Goal: Information Seeking & Learning: Learn about a topic

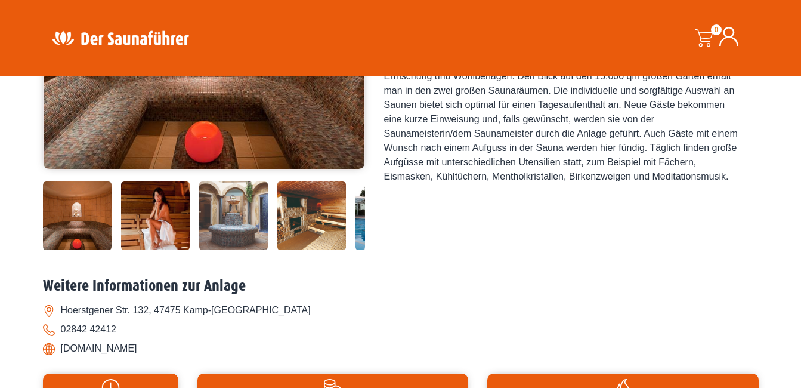
scroll to position [289, 0]
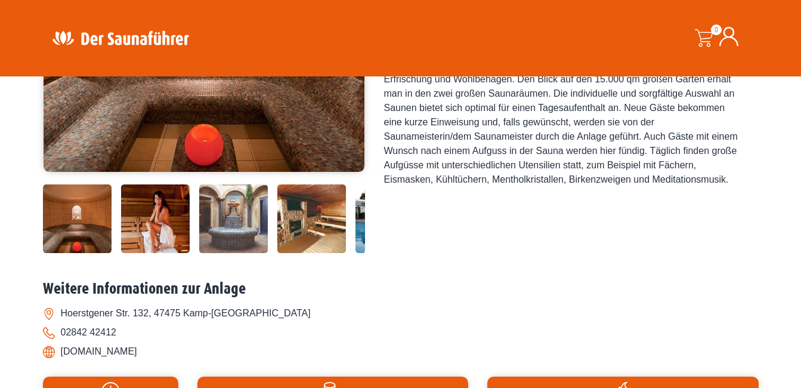
click at [88, 219] on img at bounding box center [77, 218] width 69 height 69
click at [142, 222] on img at bounding box center [155, 218] width 69 height 69
click at [237, 219] on img at bounding box center [233, 218] width 69 height 69
click at [717, 202] on div "Jetzt deinen Saunafürer kaufen! Saunaführer West 2025/2026 - mit mehr als 60 de…" at bounding box center [563, 67] width 358 height 377
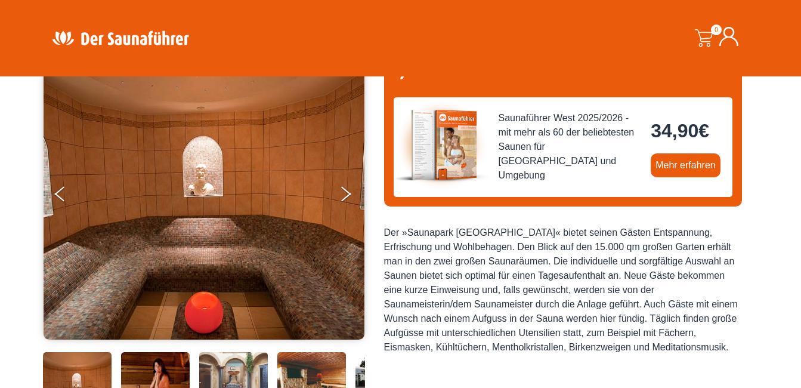
scroll to position [110, 0]
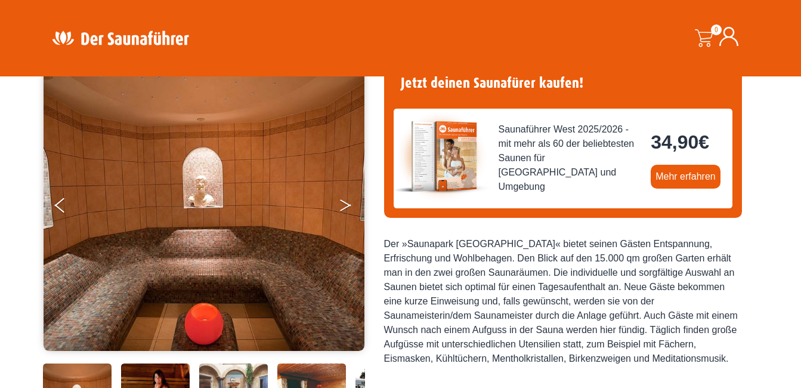
click at [345, 199] on button "Next" at bounding box center [354, 208] width 30 height 30
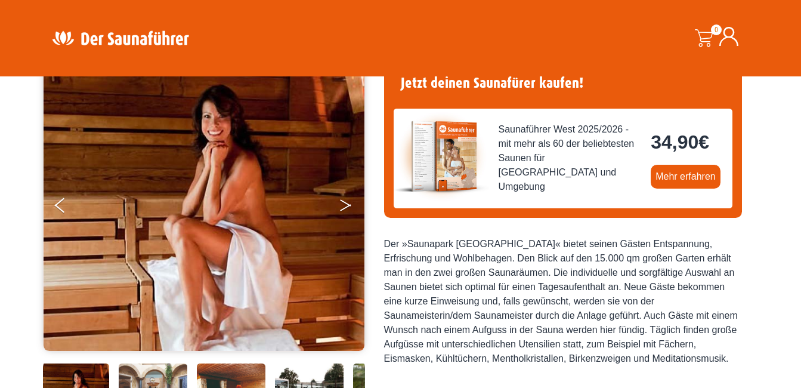
click at [344, 203] on button "Next" at bounding box center [354, 208] width 30 height 30
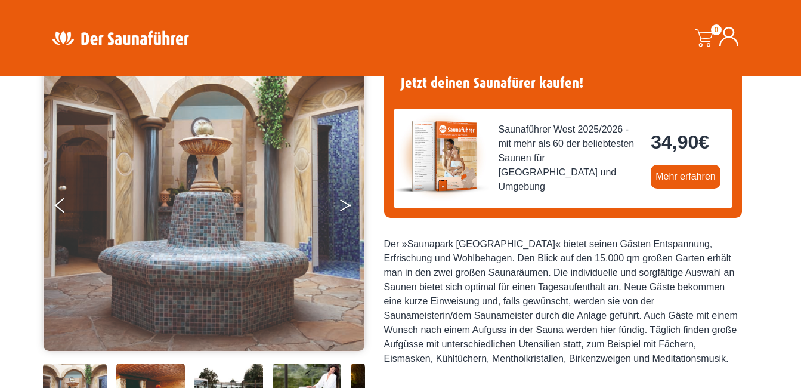
click at [344, 203] on button "Next" at bounding box center [354, 208] width 30 height 30
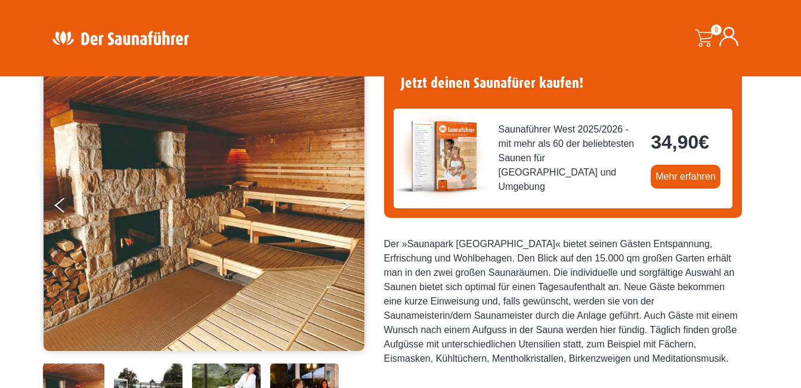
click at [345, 203] on icon "Next" at bounding box center [345, 202] width 11 height 7
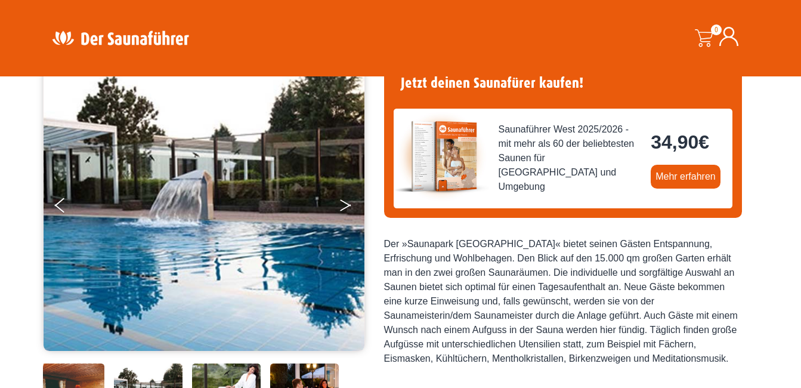
click at [345, 203] on icon "Next" at bounding box center [345, 202] width 11 height 7
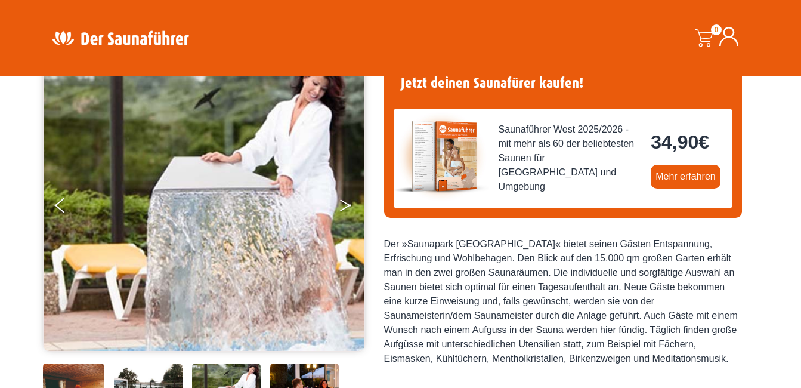
click at [345, 203] on icon "Next" at bounding box center [345, 202] width 11 height 7
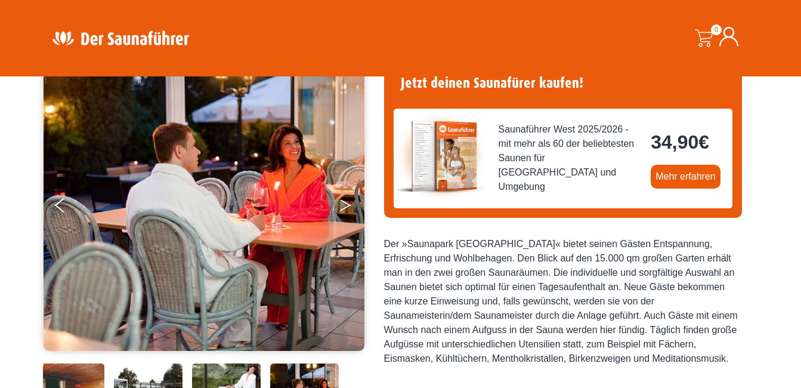
click at [345, 204] on button "Next" at bounding box center [354, 208] width 30 height 30
click at [344, 203] on icon "Next" at bounding box center [345, 202] width 11 height 7
click at [345, 203] on icon "Next" at bounding box center [345, 202] width 11 height 7
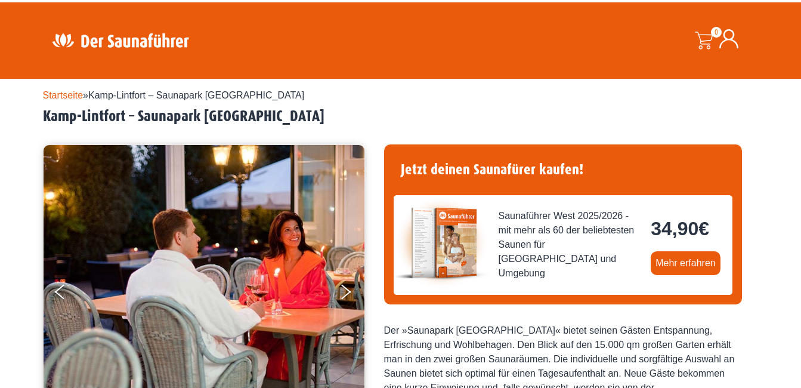
scroll to position [0, 0]
